Goal: Complete Application Form: Complete application form

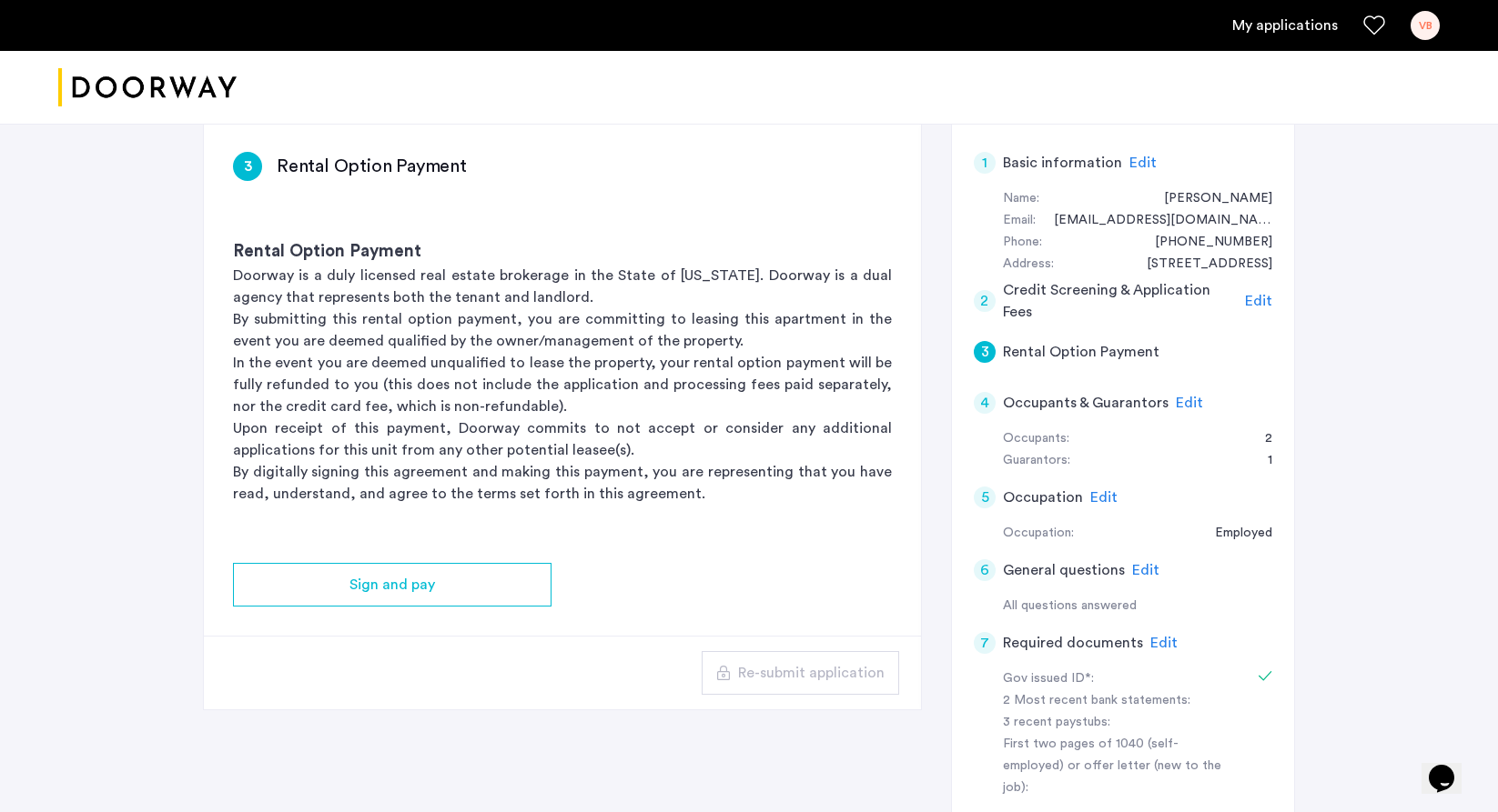
scroll to position [126, 0]
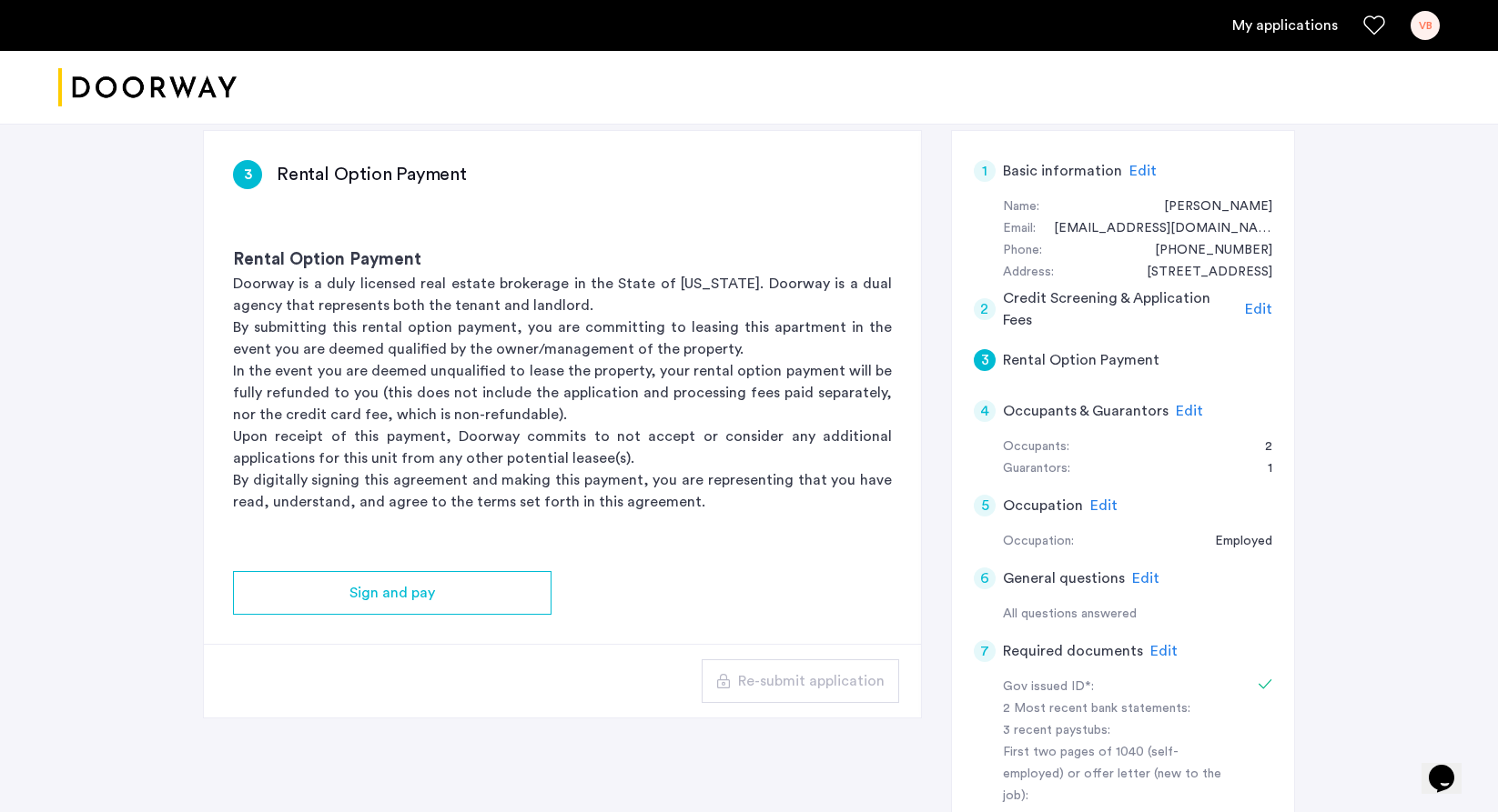
click at [991, 652] on div "7" at bounding box center [984, 651] width 22 height 22
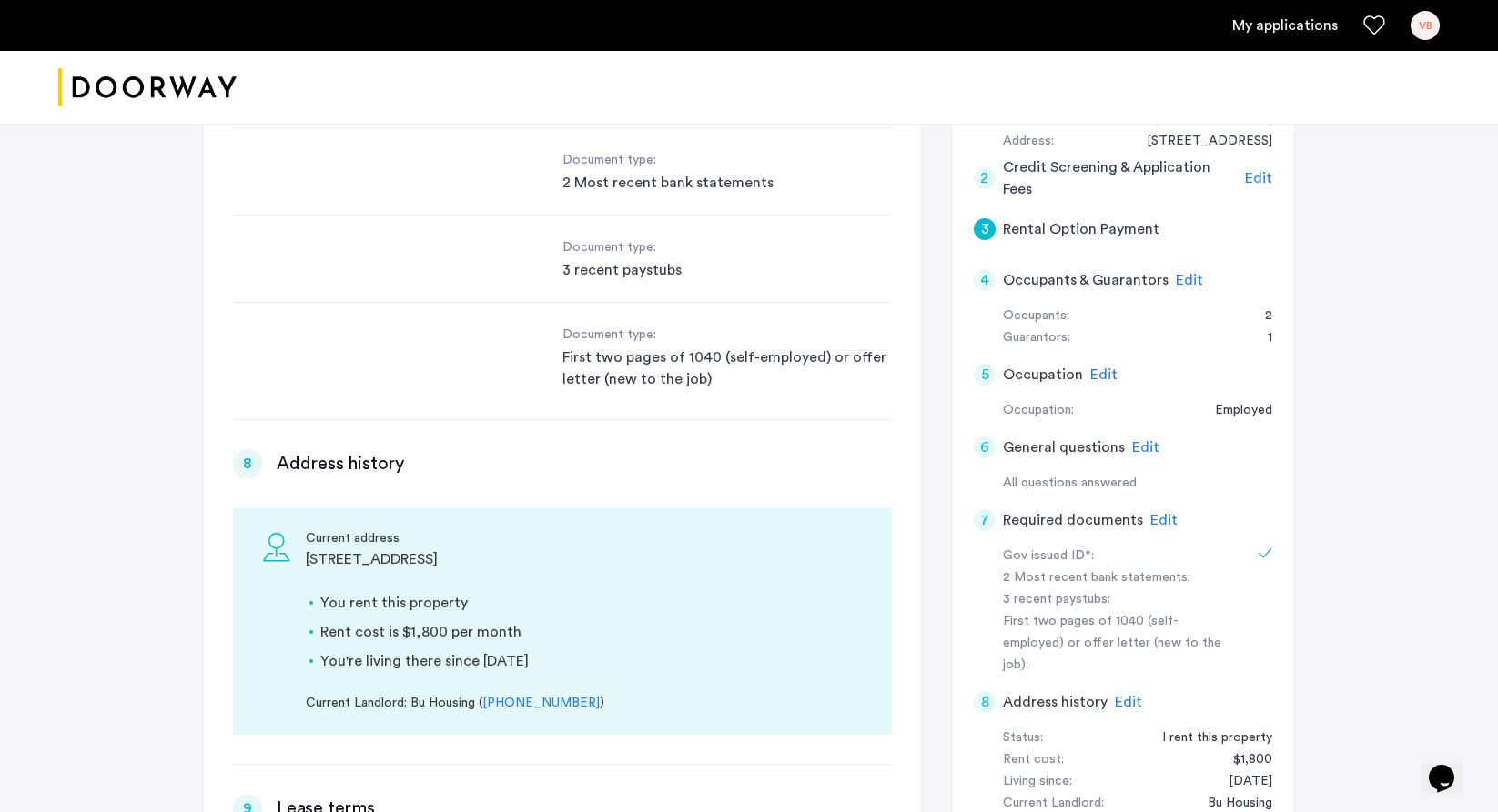
scroll to position [1801, 0]
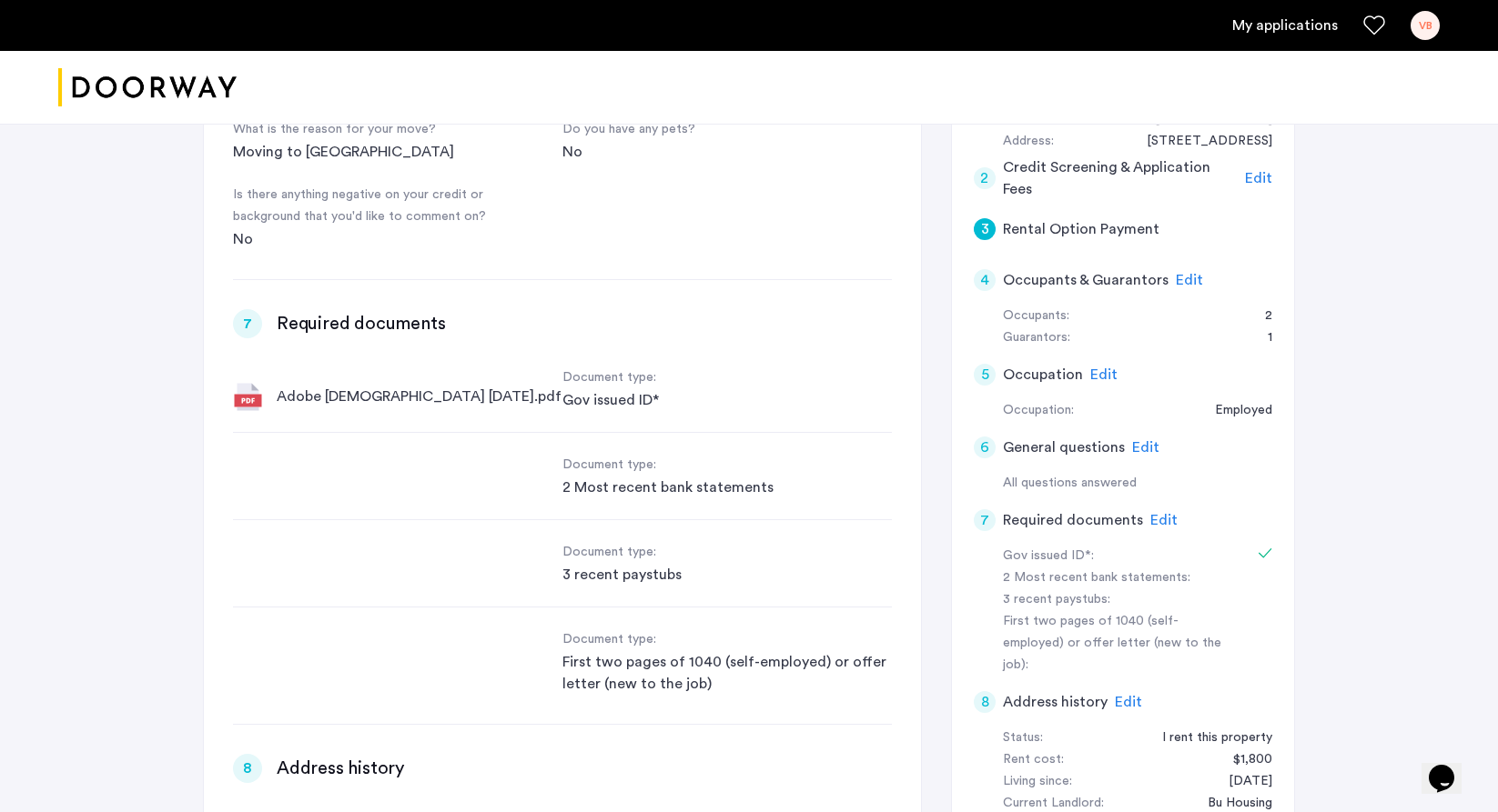
click at [573, 506] on div "Document type: 2 Most recent bank statements" at bounding box center [562, 476] width 659 height 87
click at [594, 485] on div "2 Most recent bank statements" at bounding box center [727, 487] width 330 height 22
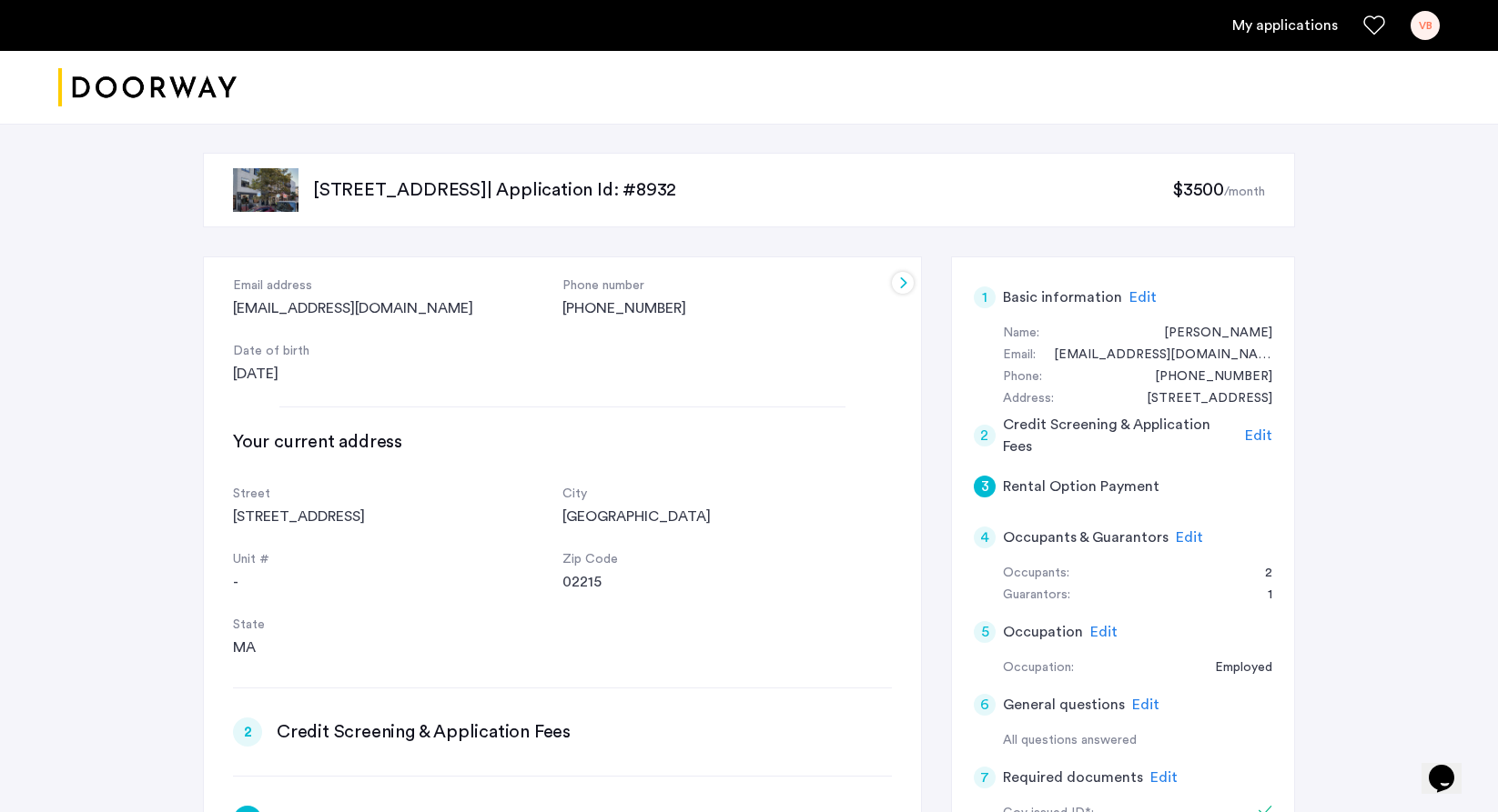
scroll to position [0, 0]
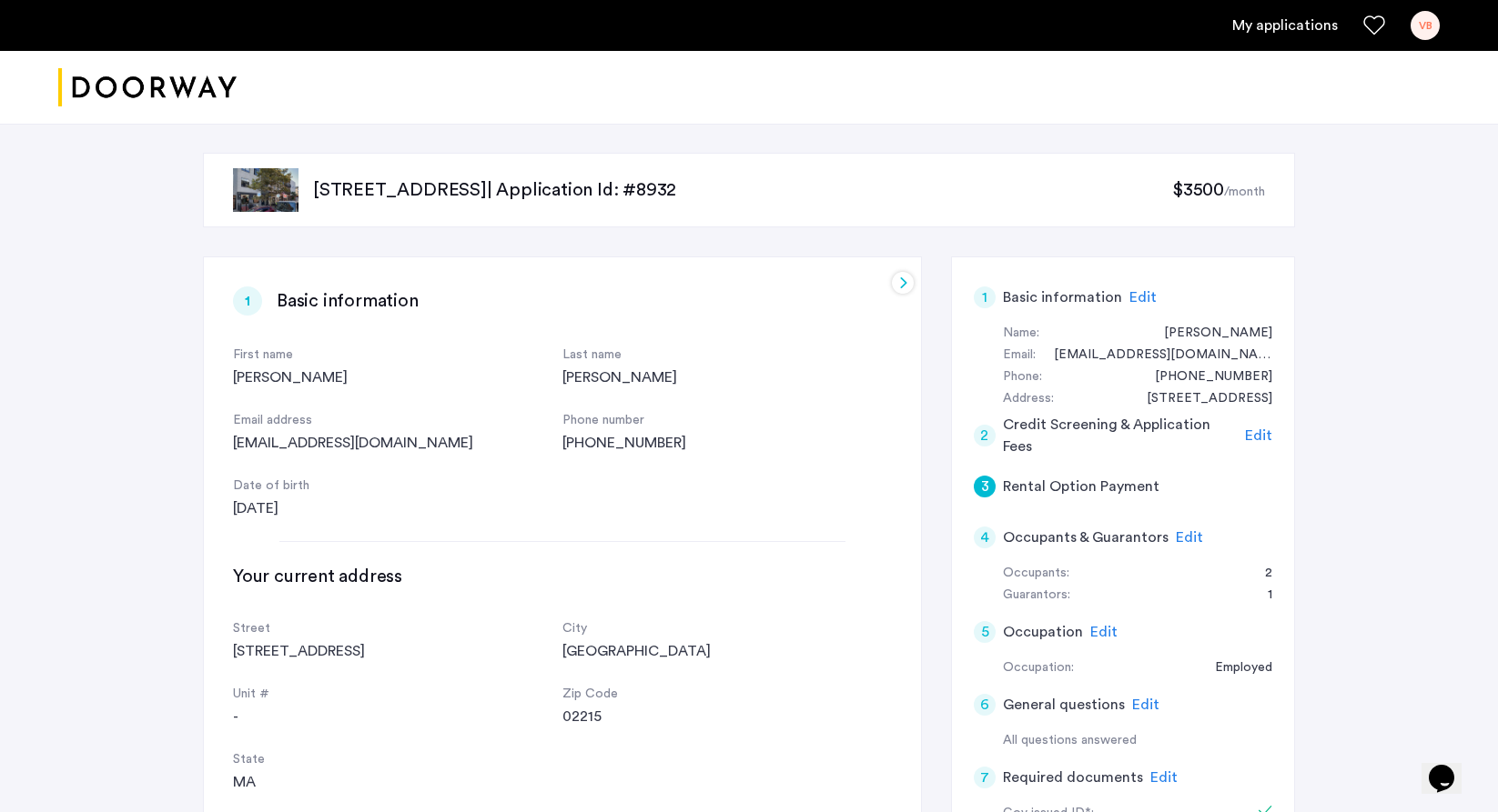
click at [1277, 14] on ul "My applications VB" at bounding box center [749, 25] width 1381 height 29
click at [1278, 19] on link "My applications" at bounding box center [1284, 25] width 106 height 22
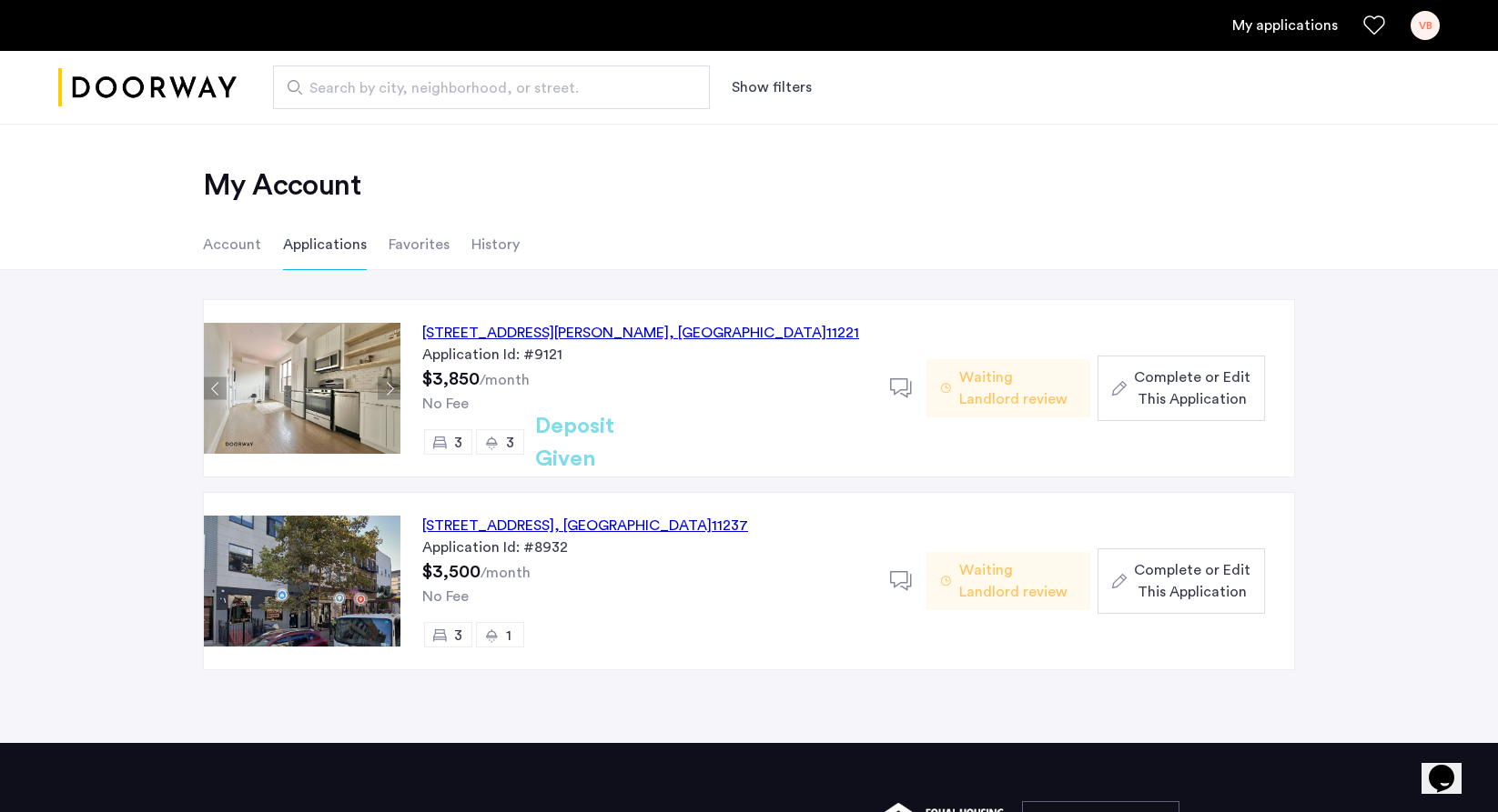
click at [669, 333] on span ", [GEOGRAPHIC_DATA]" at bounding box center [748, 333] width 157 height 15
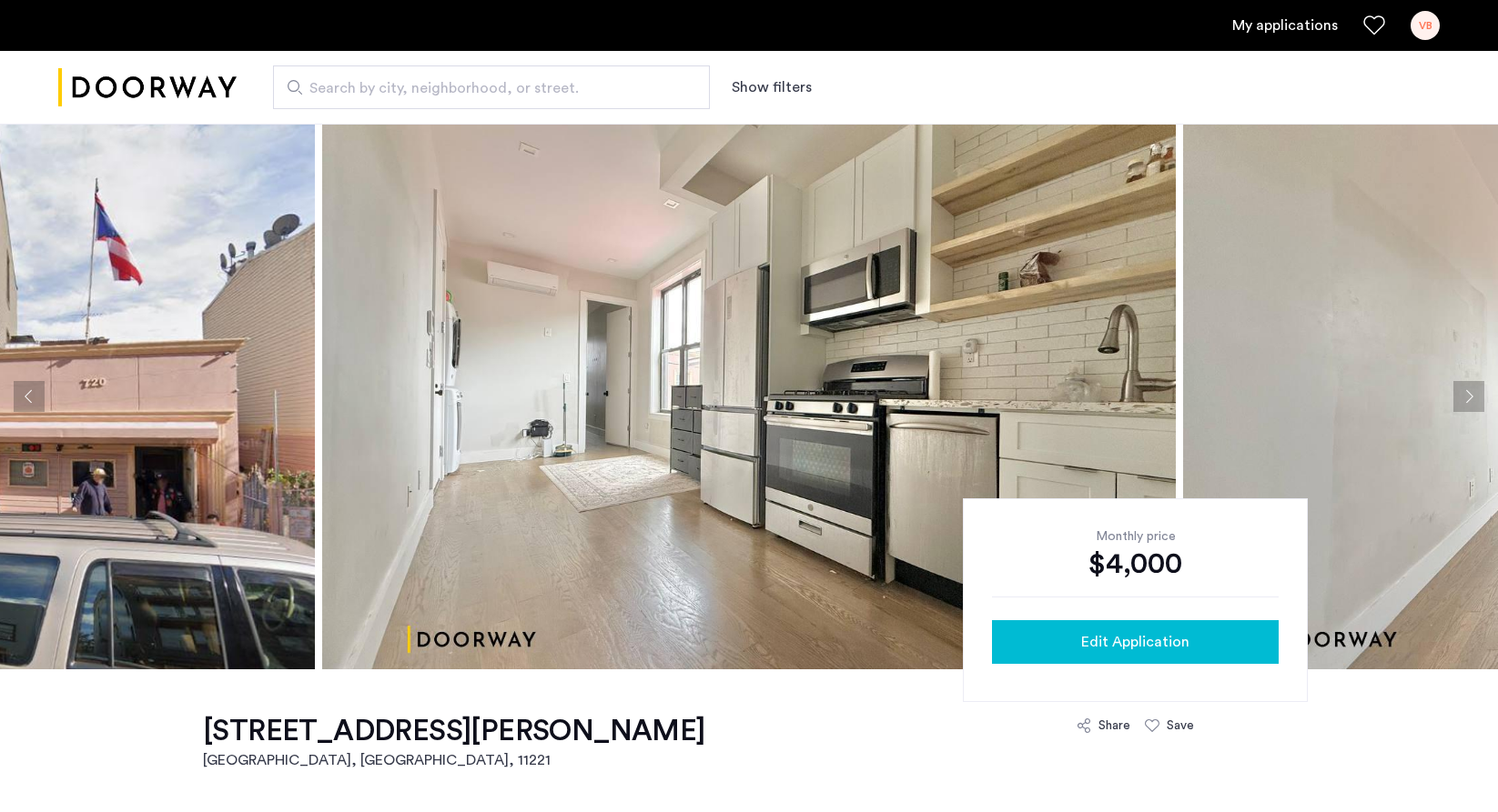
click at [1205, 633] on div "Edit Application" at bounding box center [1135, 642] width 258 height 22
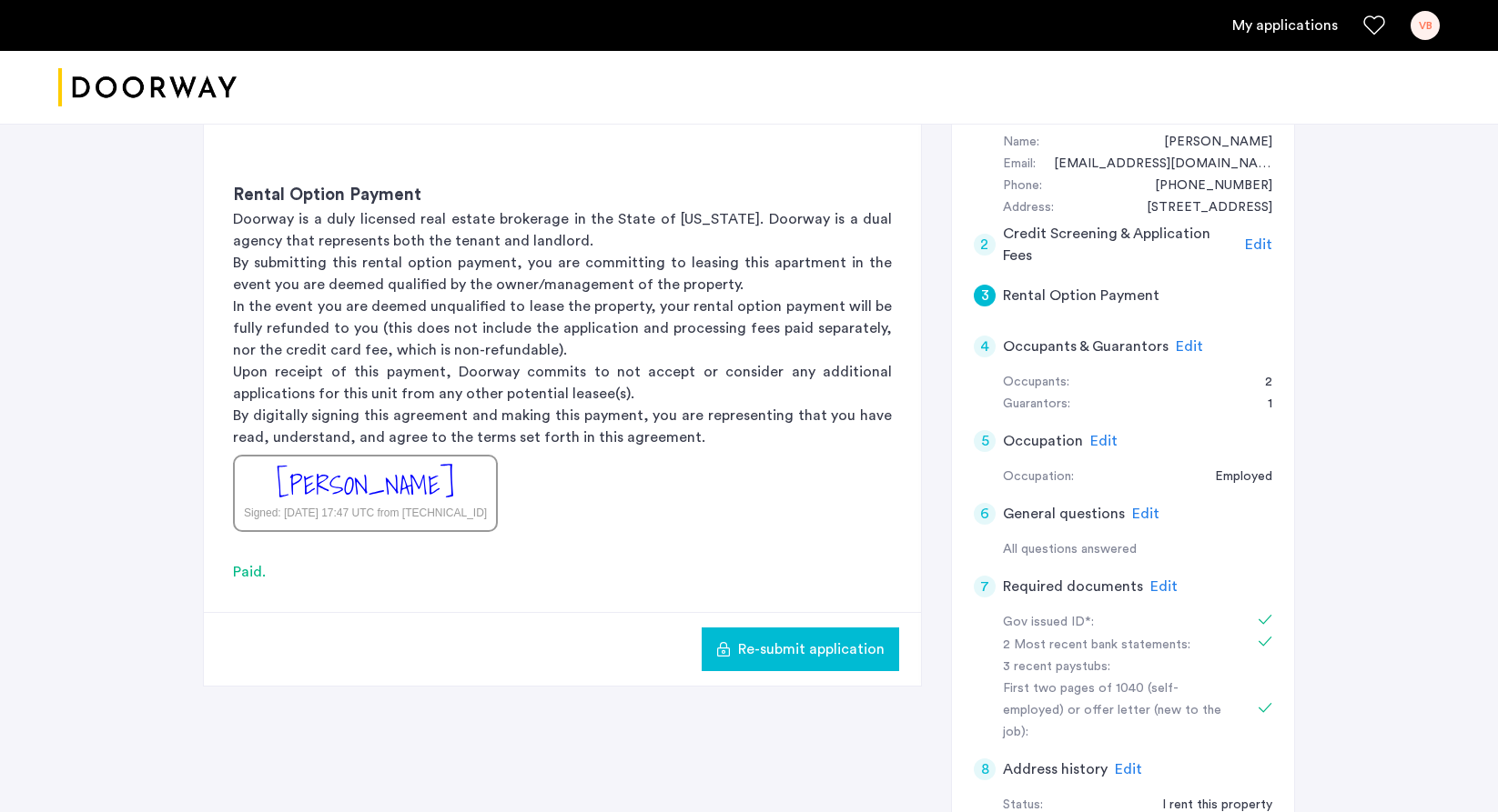
scroll to position [193, 0]
click at [989, 581] on div "7" at bounding box center [984, 584] width 22 height 22
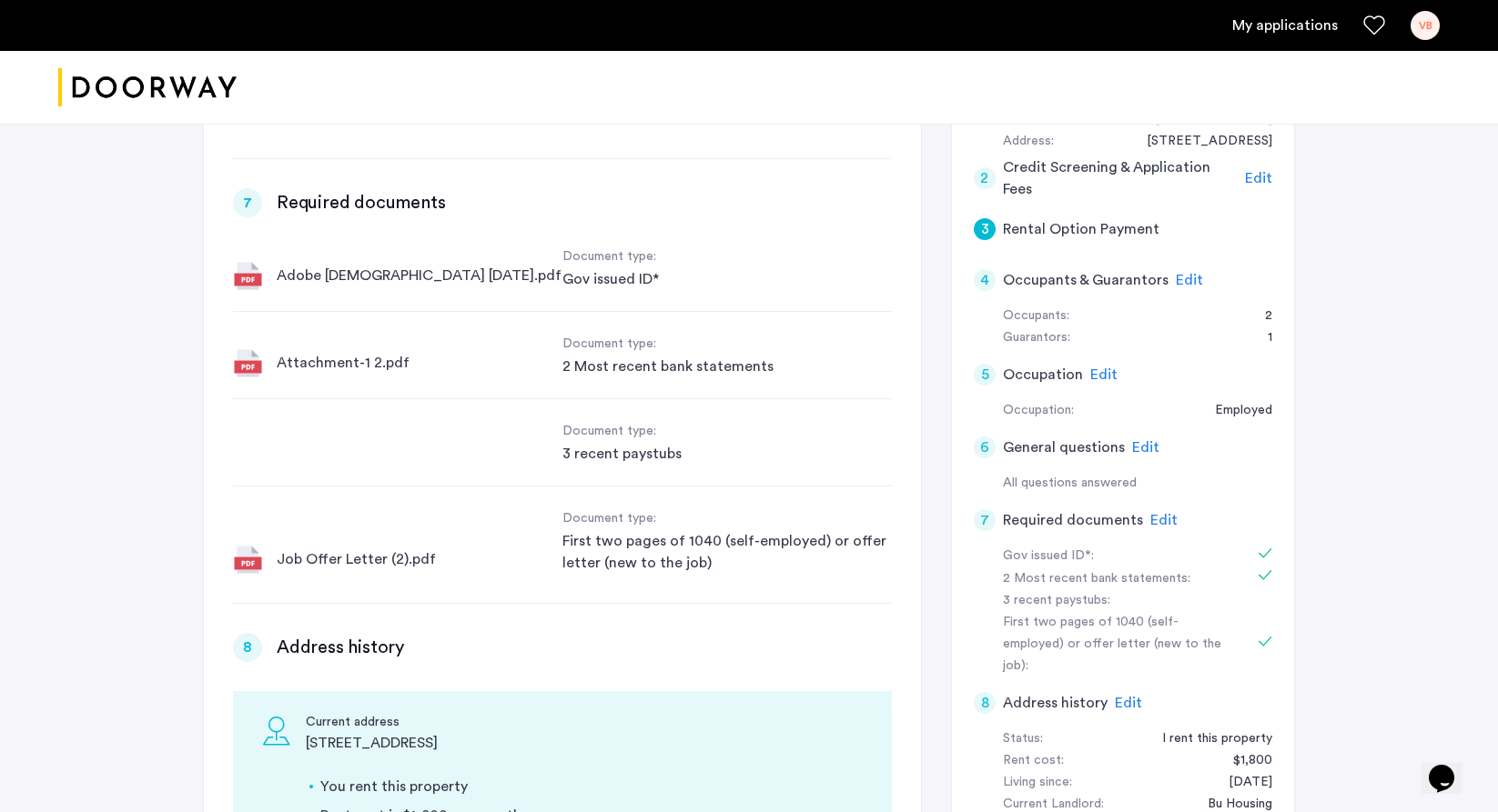
scroll to position [0, 0]
click at [238, 558] on img at bounding box center [247, 559] width 29 height 29
click at [699, 554] on div "First two pages of 1040 (self-employed) or offer letter (new to the job)" at bounding box center [727, 552] width 330 height 44
